Goal: Information Seeking & Learning: Learn about a topic

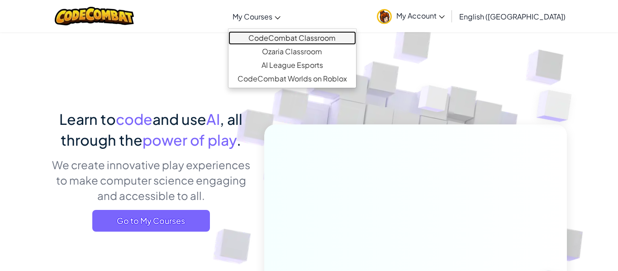
click at [305, 43] on link "CodeCombat Classroom" at bounding box center [293, 38] width 128 height 14
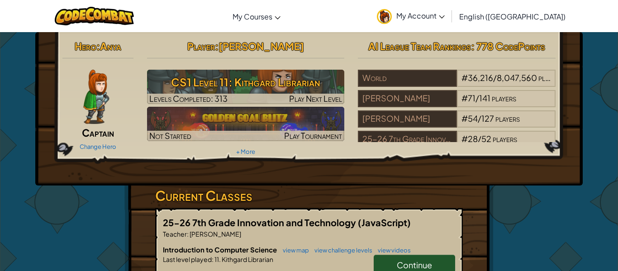
click at [295, 66] on hr at bounding box center [246, 63] width 198 height 10
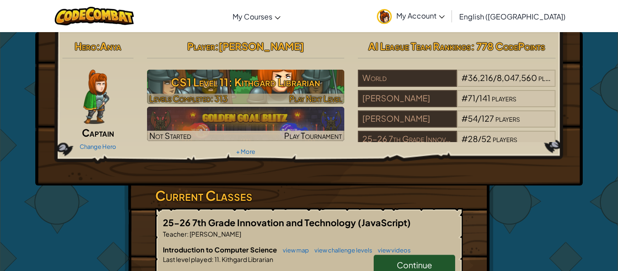
click at [290, 84] on h3 "CS1 Level 11: Kithgard Librarian" at bounding box center [246, 82] width 198 height 20
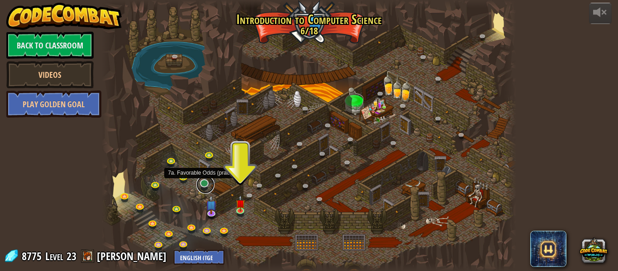
click at [207, 183] on link at bounding box center [205, 185] width 18 height 18
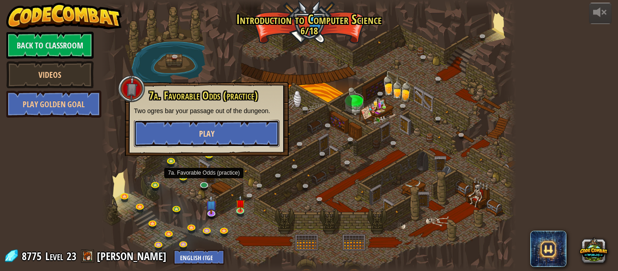
click at [223, 135] on button "Play" at bounding box center [207, 133] width 146 height 27
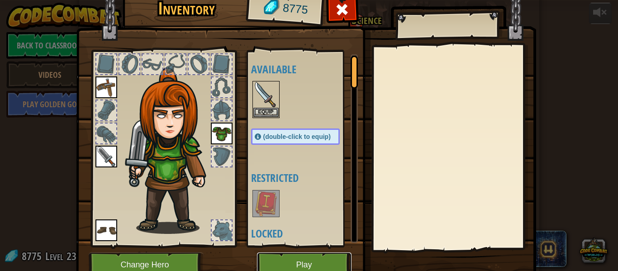
click at [283, 267] on button "Play" at bounding box center [304, 265] width 95 height 25
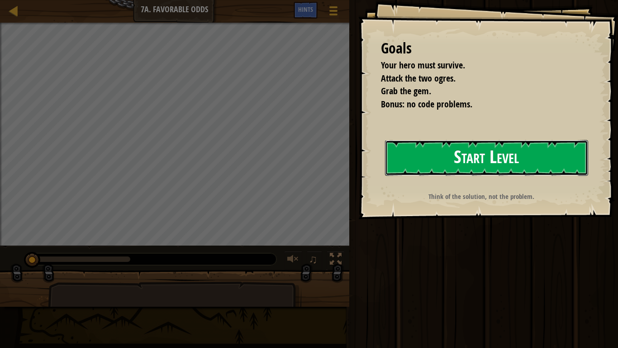
click at [421, 149] on button "Start Level" at bounding box center [486, 158] width 203 height 36
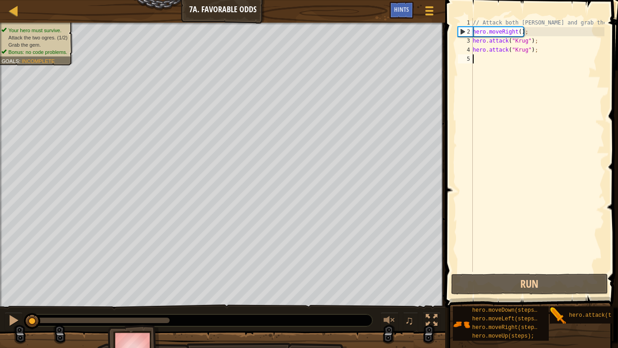
click at [488, 207] on div "// Attack both [PERSON_NAME] and grab the gem. hero . moveRight ( ) ; hero . at…" at bounding box center [538, 154] width 134 height 272
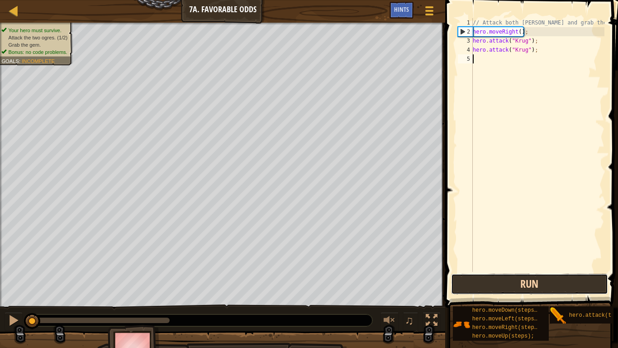
click at [484, 271] on button "Run" at bounding box center [529, 283] width 157 height 21
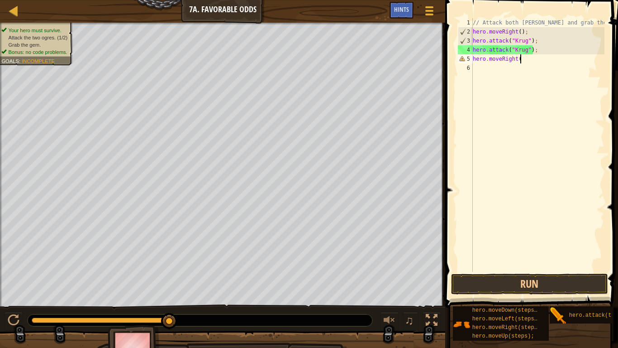
scroll to position [4, 6]
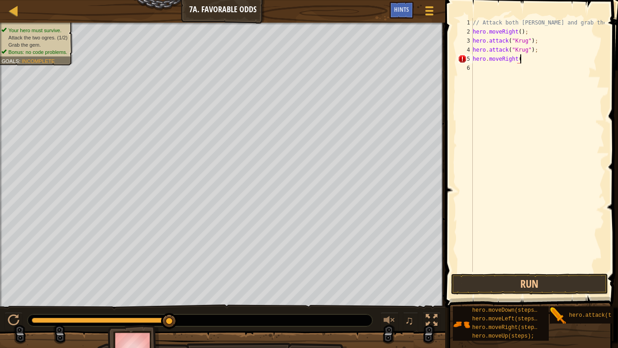
type textarea "hero.moveRight()"
type textarea "hero.moveUp()"
type textarea "hero.moveLeft()"
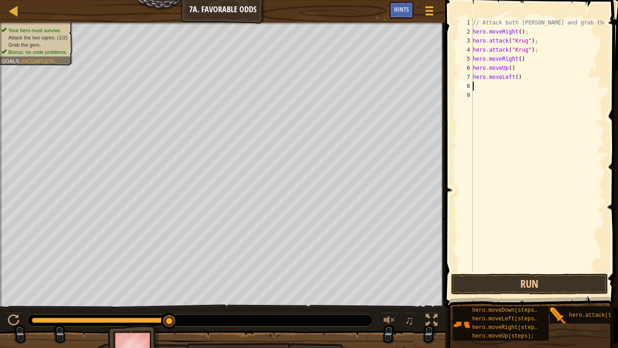
type textarea "a"
type textarea "hero.attack("Grump")"
click at [505, 108] on div "// Attack both [PERSON_NAME] and grab the gem. hero . moveRight ( ) ; hero . at…" at bounding box center [538, 154] width 134 height 272
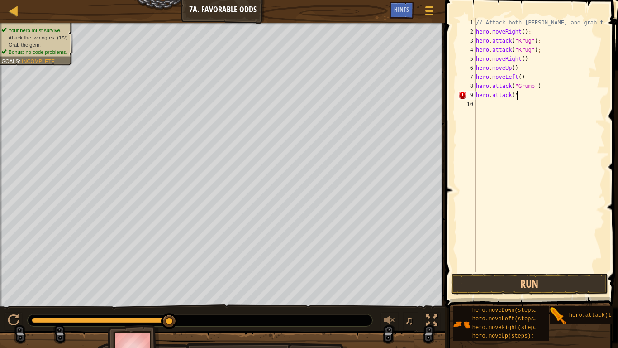
scroll to position [4, 5]
type textarea "hero.attack("Grump")"
click at [516, 106] on div "// Attack both [PERSON_NAME] and grab the gem. hero . moveRight ( ) ; hero . at…" at bounding box center [539, 154] width 130 height 272
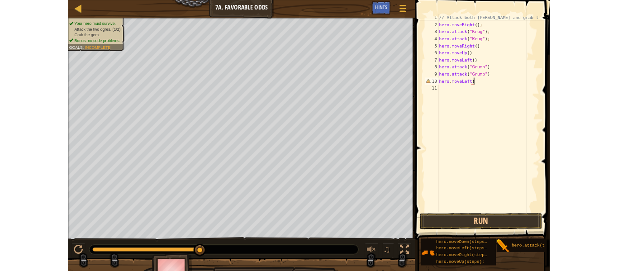
scroll to position [4, 6]
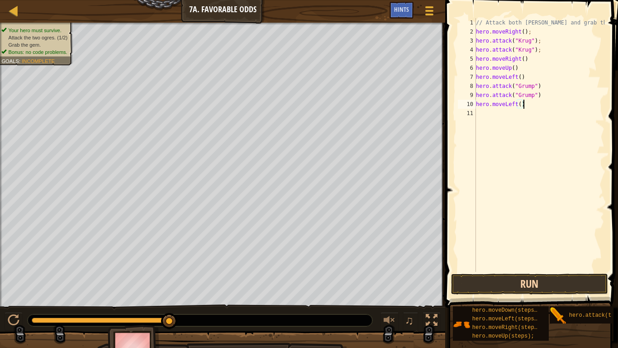
type textarea "hero.moveLeft()"
click at [530, 271] on button "Run" at bounding box center [529, 283] width 157 height 21
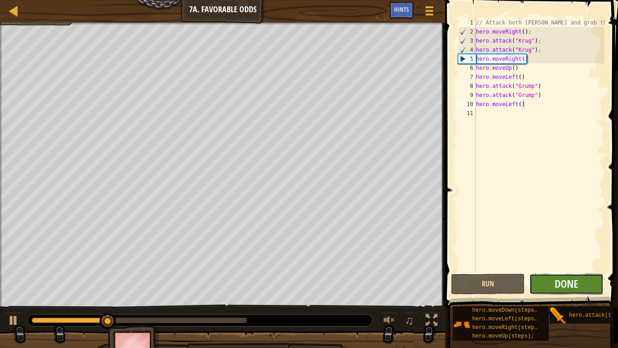
click at [551, 271] on button "Done" at bounding box center [567, 283] width 74 height 21
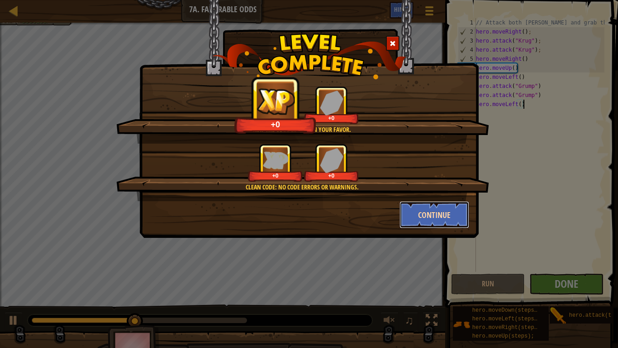
click at [441, 210] on button "Continue" at bounding box center [435, 214] width 70 height 27
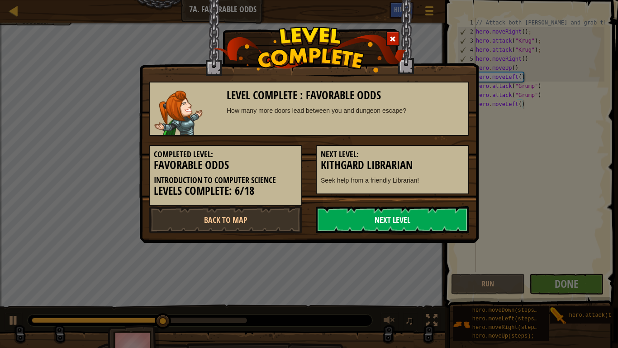
click at [406, 224] on link "Next Level" at bounding box center [392, 219] width 153 height 27
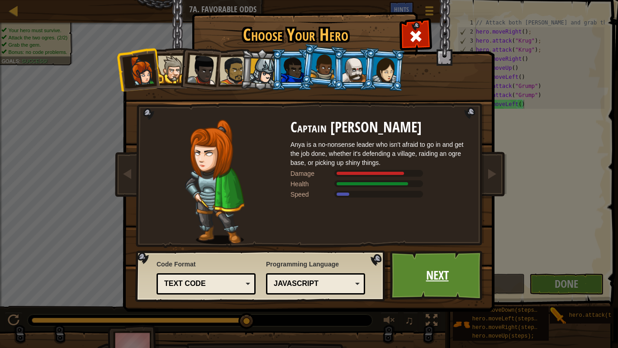
click at [428, 271] on link "Next" at bounding box center [437, 275] width 95 height 50
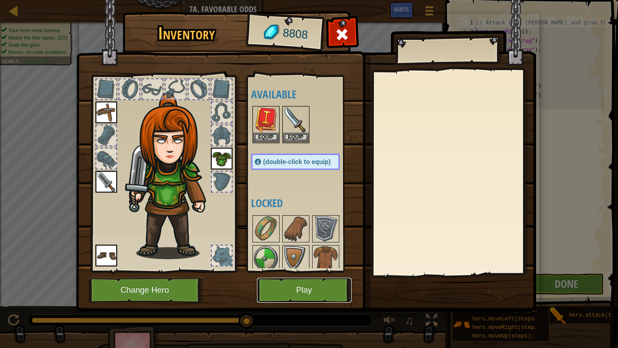
click at [304, 271] on button "Play" at bounding box center [304, 290] width 95 height 25
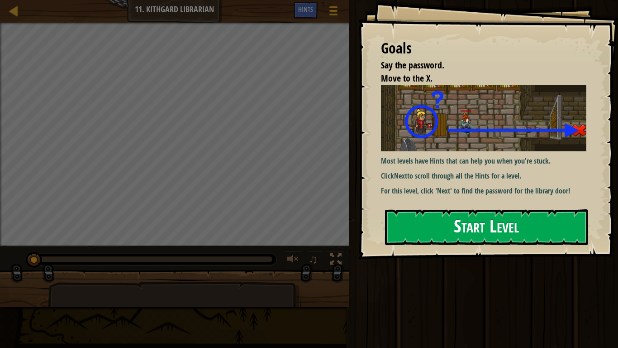
click at [493, 223] on button "Start Level" at bounding box center [486, 227] width 203 height 36
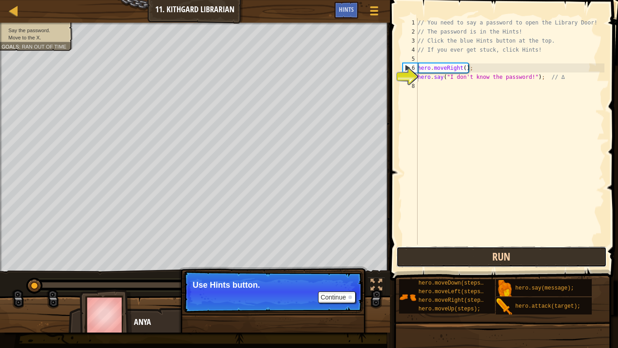
click at [439, 260] on button "Run" at bounding box center [502, 256] width 211 height 21
